Goal: Check status

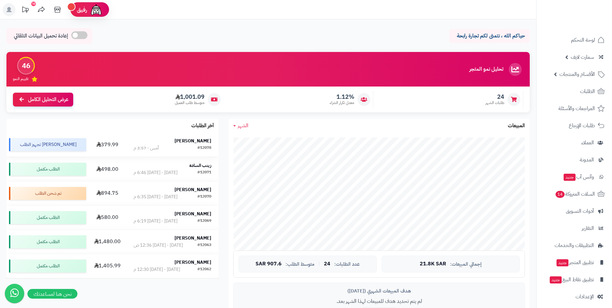
click at [204, 141] on strong "[PERSON_NAME]" at bounding box center [193, 141] width 37 height 7
